Goal: Transaction & Acquisition: Purchase product/service

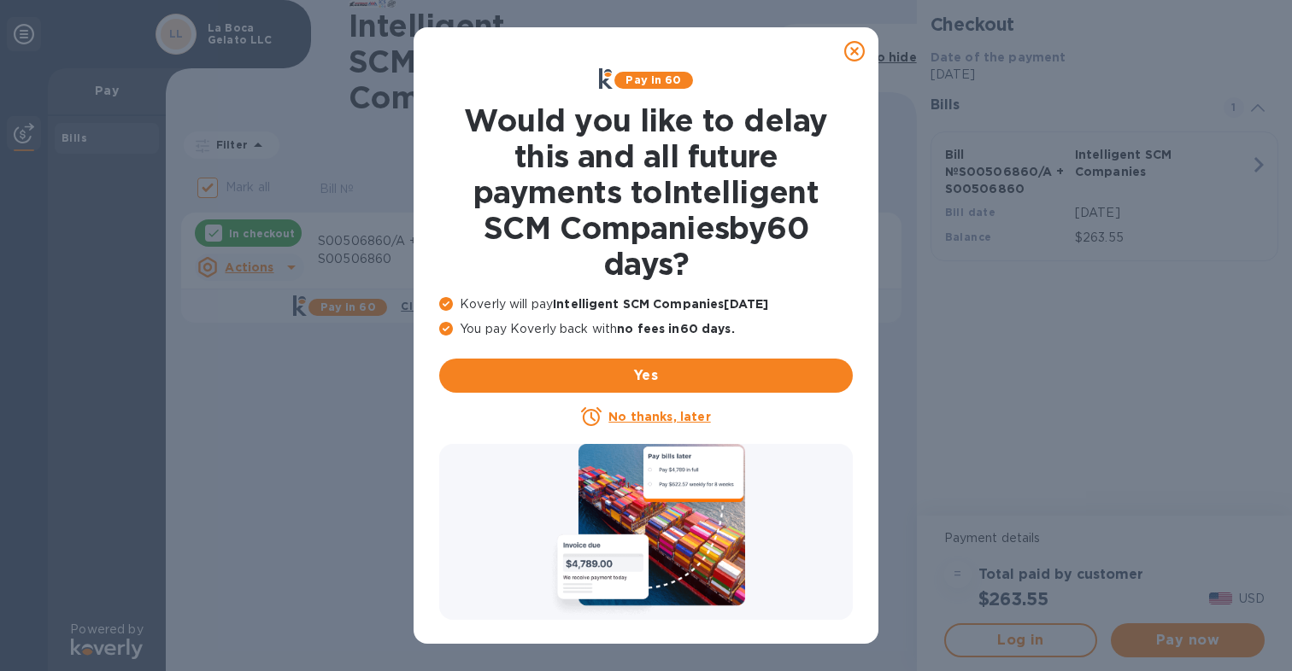
click at [663, 421] on u "No thanks, later" at bounding box center [659, 417] width 102 height 14
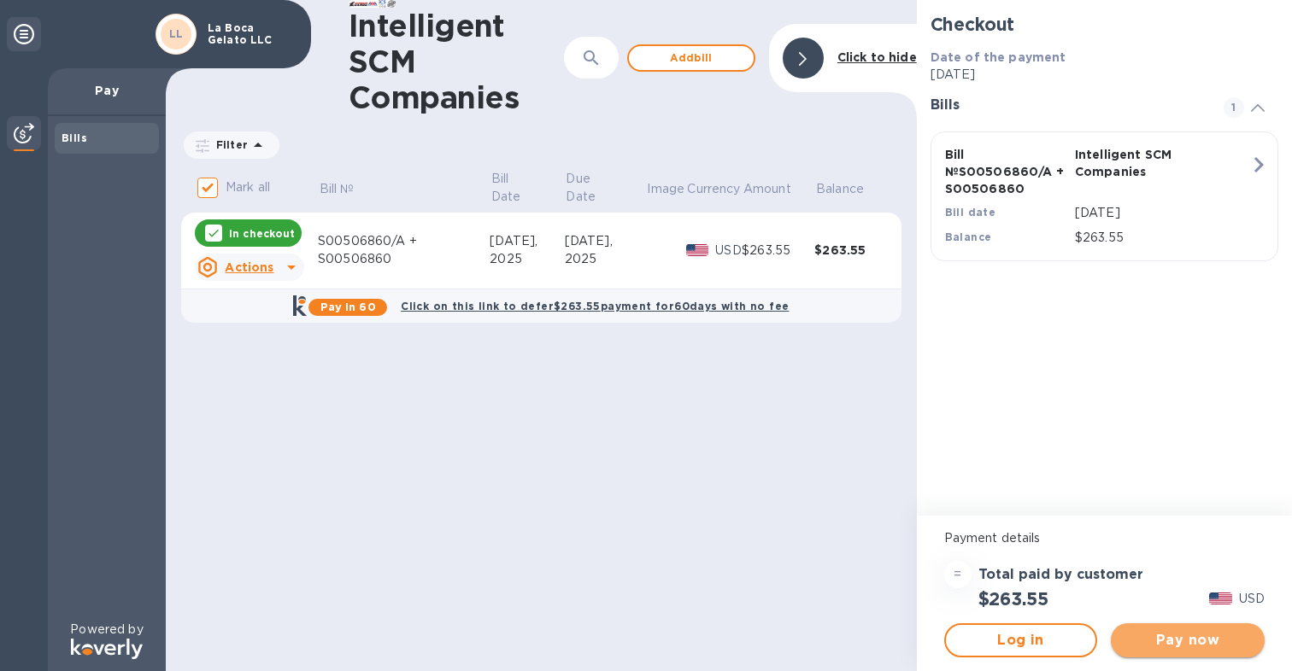
click at [1199, 636] on span "Pay now" at bounding box center [1187, 640] width 126 height 21
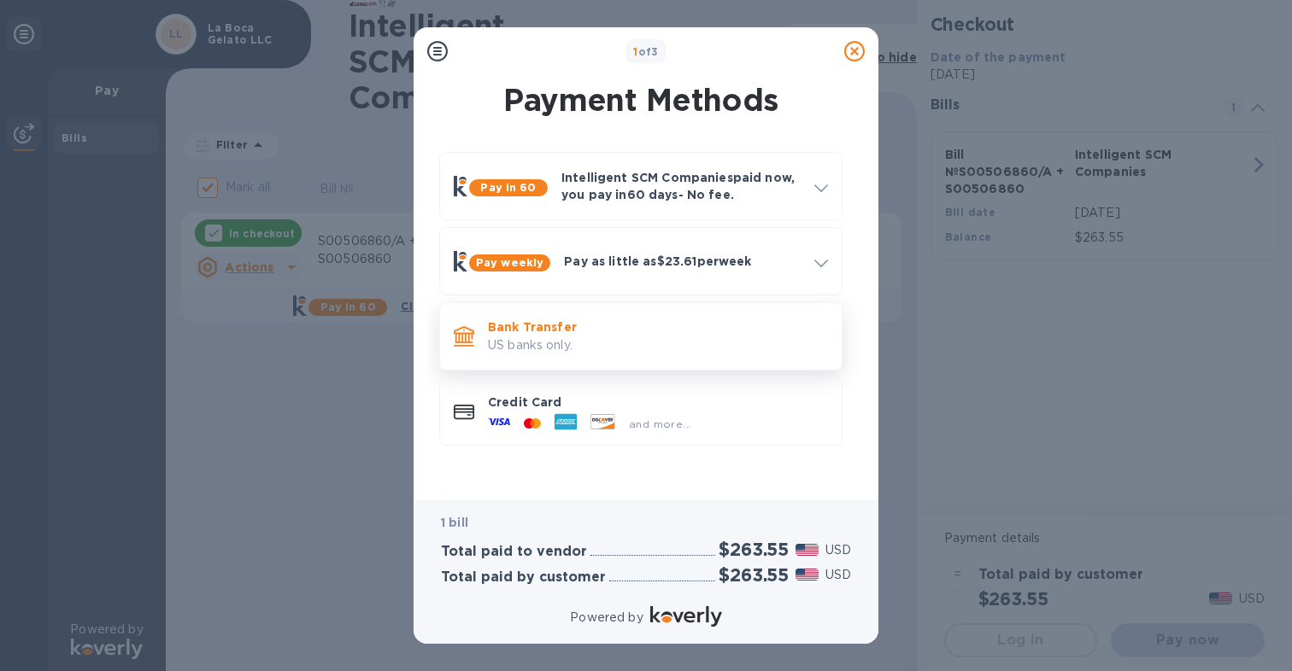
click at [618, 333] on p "Bank Transfer" at bounding box center [658, 327] width 340 height 17
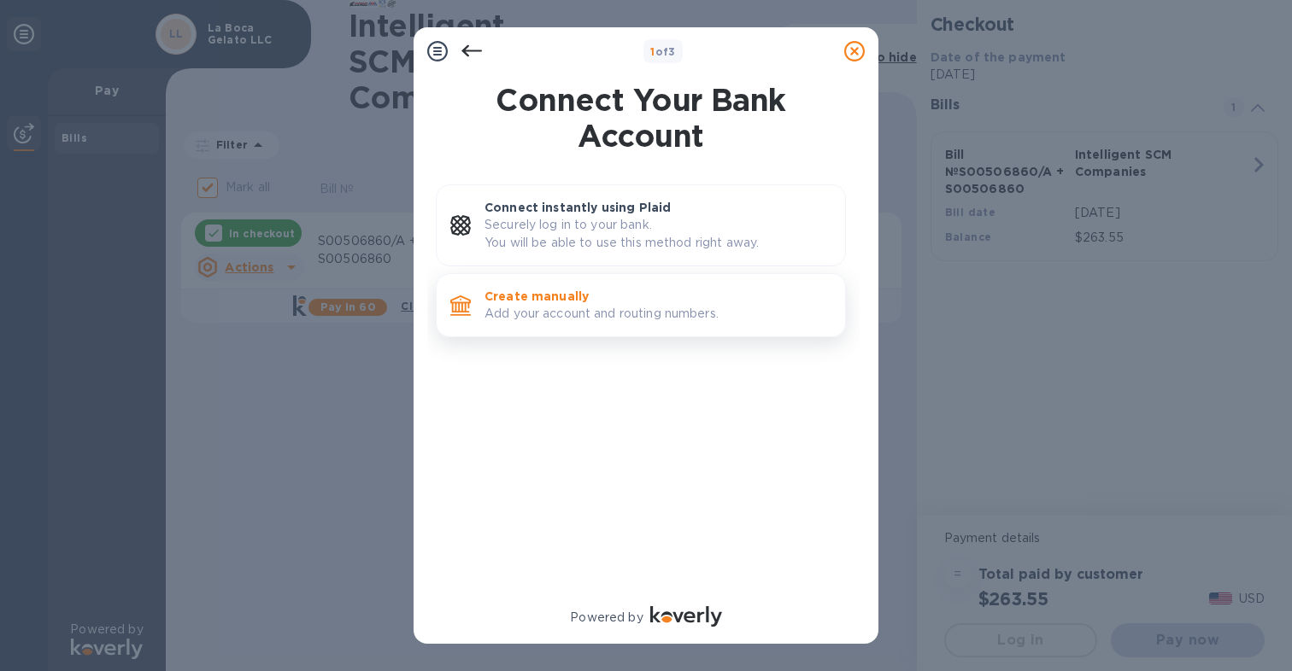
click at [577, 302] on p "Create manually" at bounding box center [657, 296] width 347 height 17
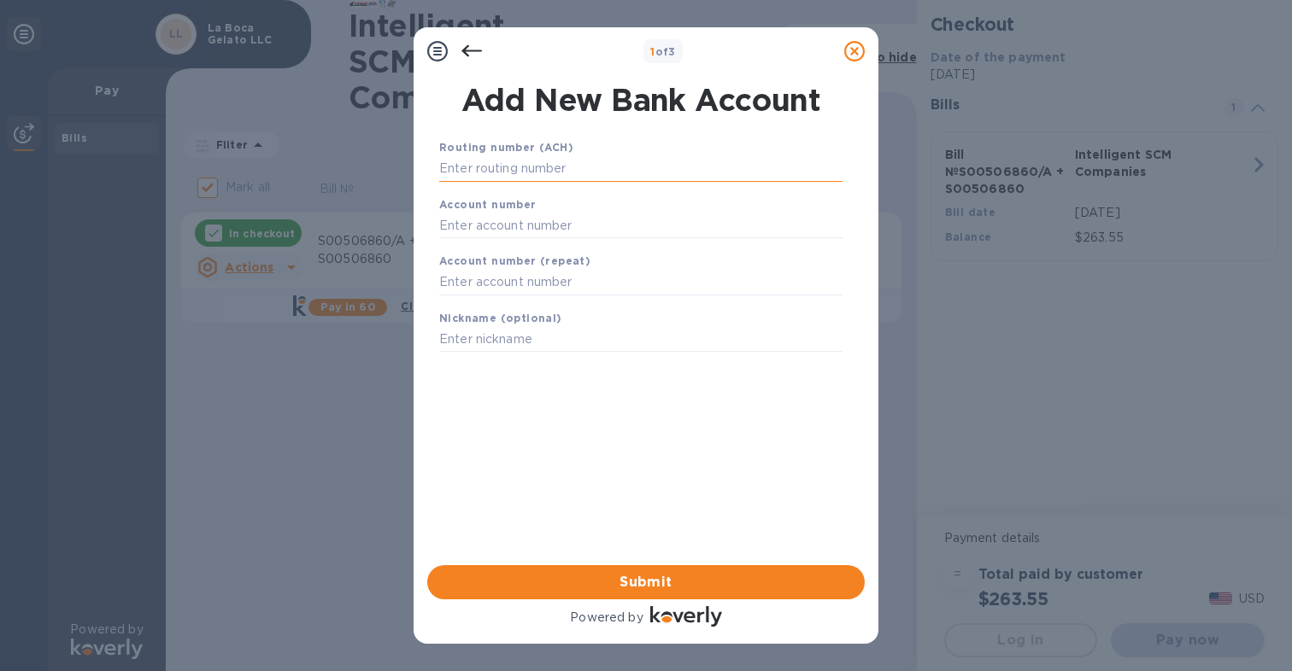
click at [489, 167] on input "text" at bounding box center [640, 169] width 403 height 26
paste input "111000614"
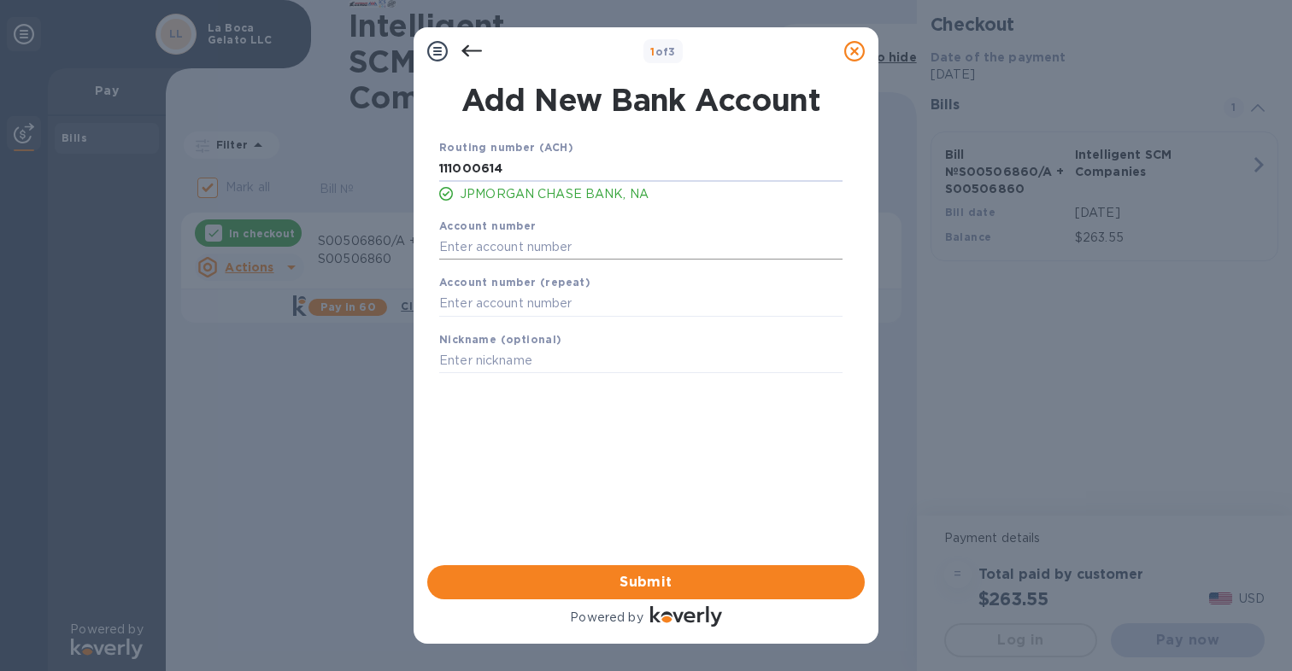
type input "111000614"
click at [466, 246] on input "text" at bounding box center [640, 247] width 403 height 26
type input "570828205"
click at [465, 308] on input "text" at bounding box center [640, 304] width 403 height 26
type input "570828205"
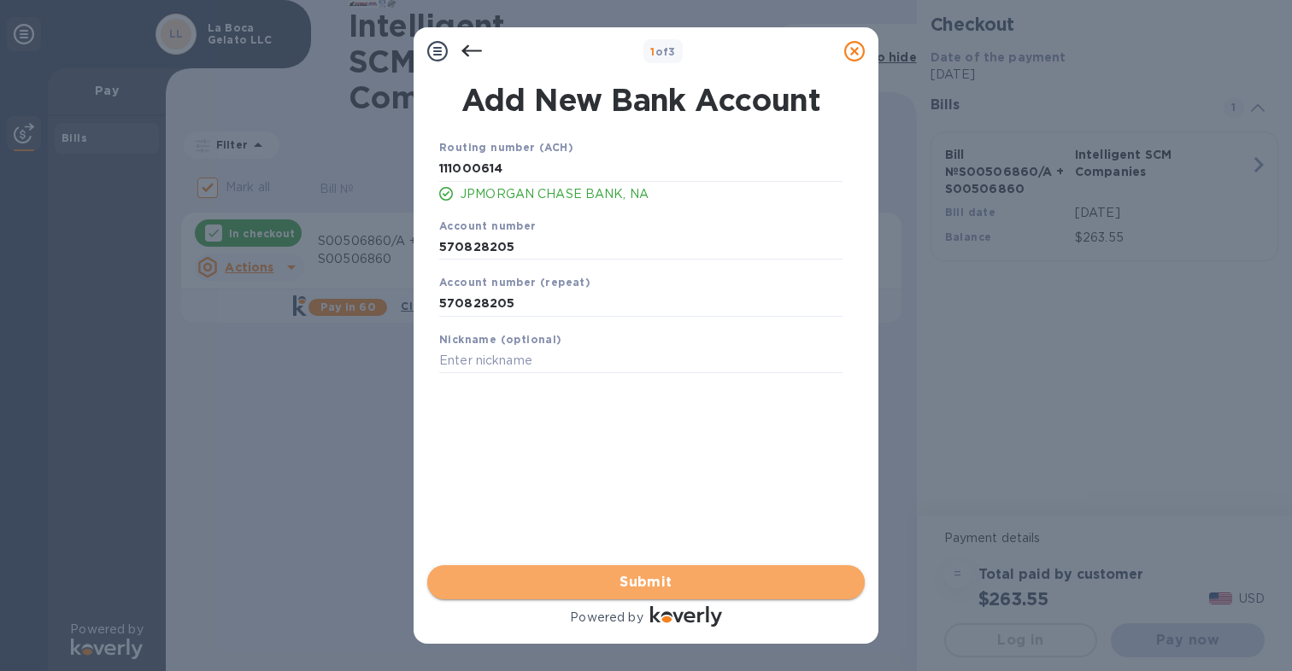
click at [654, 574] on span "Submit" at bounding box center [646, 582] width 410 height 21
